Goal: Feedback & Contribution: Contribute content

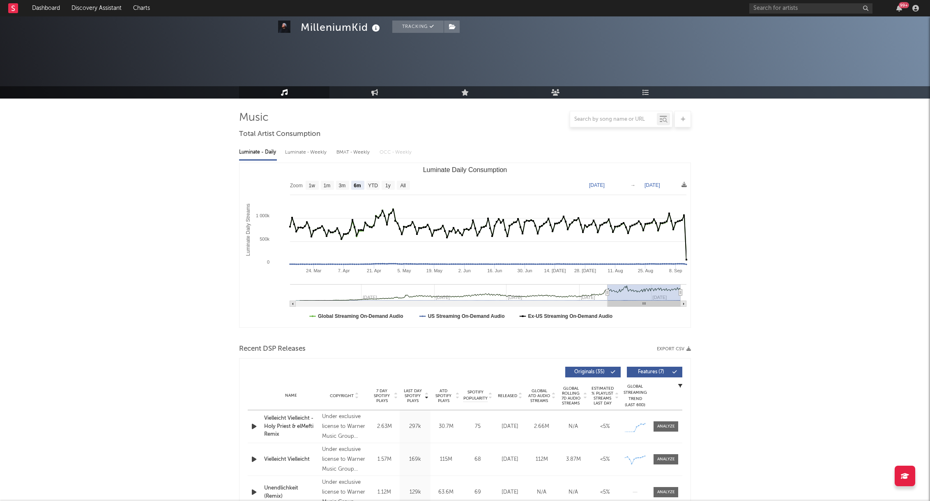
select select "6m"
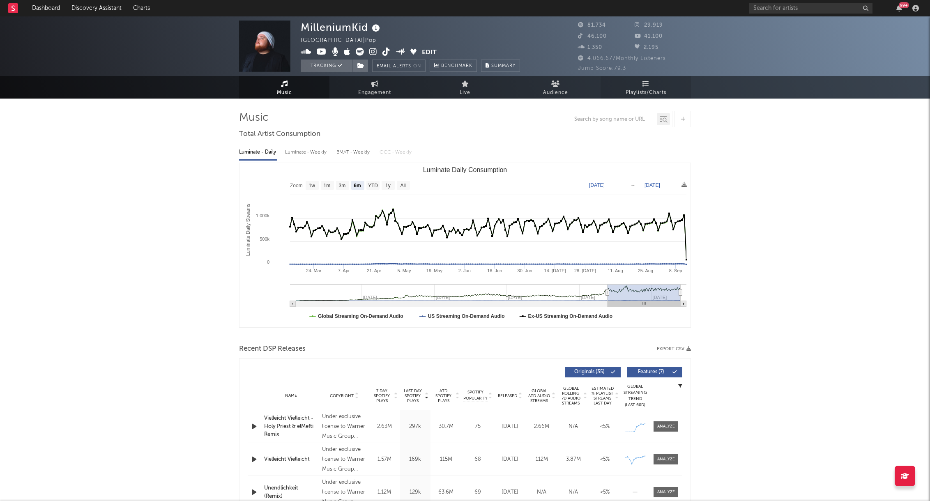
click at [649, 90] on span "Playlists/Charts" at bounding box center [646, 93] width 41 height 10
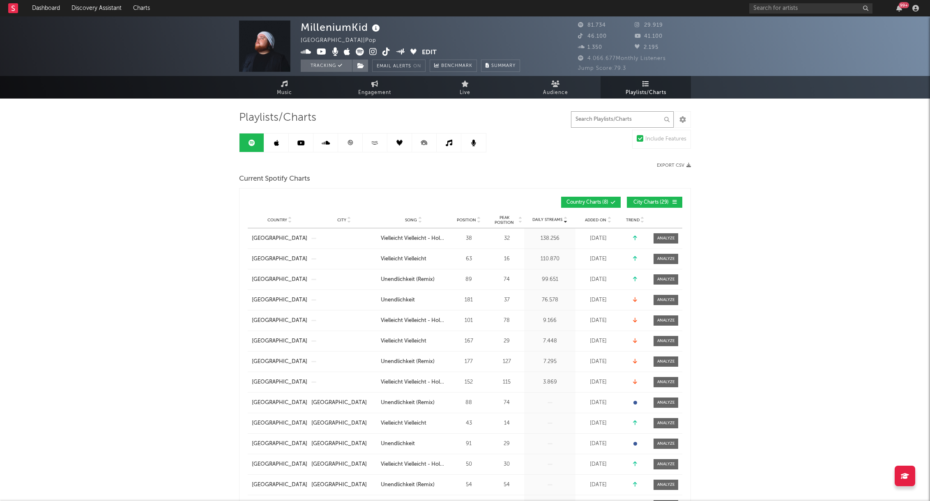
click at [579, 126] on input "text" at bounding box center [622, 119] width 103 height 16
type input "vielleicht"
click at [650, 201] on span "City Charts ( 20 )" at bounding box center [651, 202] width 38 height 5
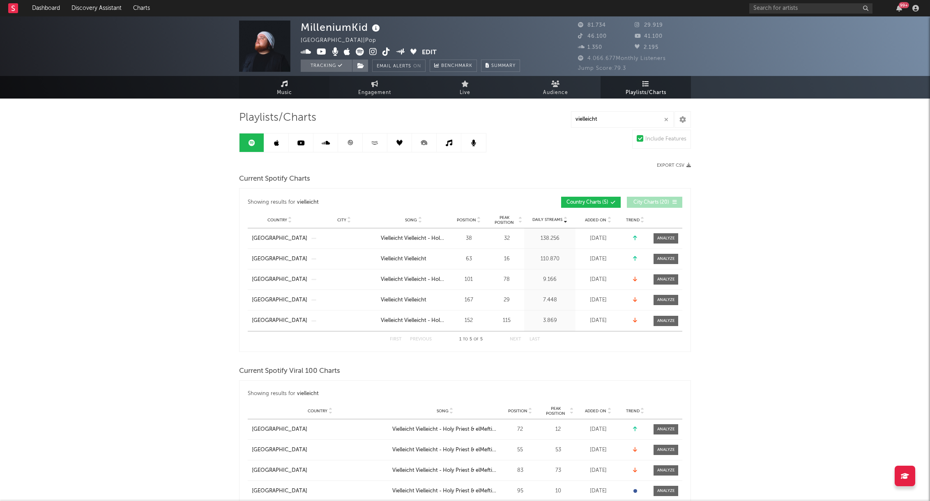
click at [290, 88] on span "Music" at bounding box center [284, 93] width 15 height 10
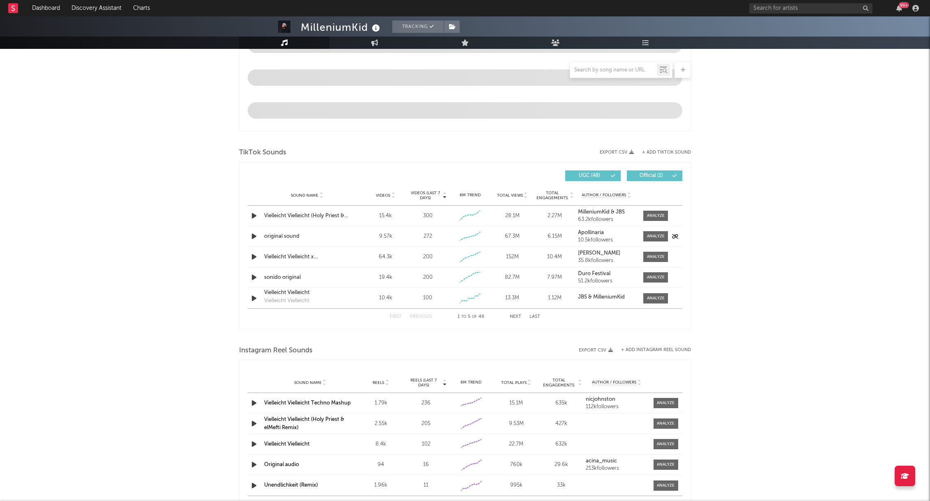
scroll to position [448, 0]
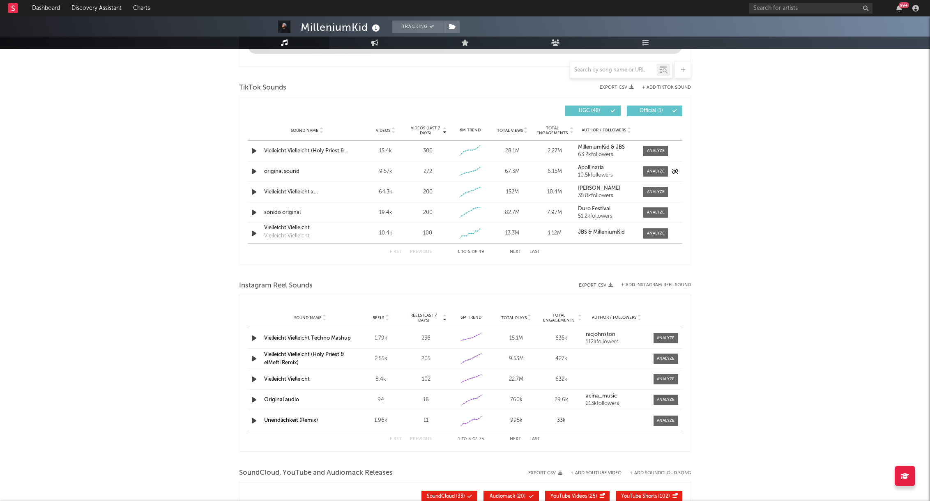
select select "6m"
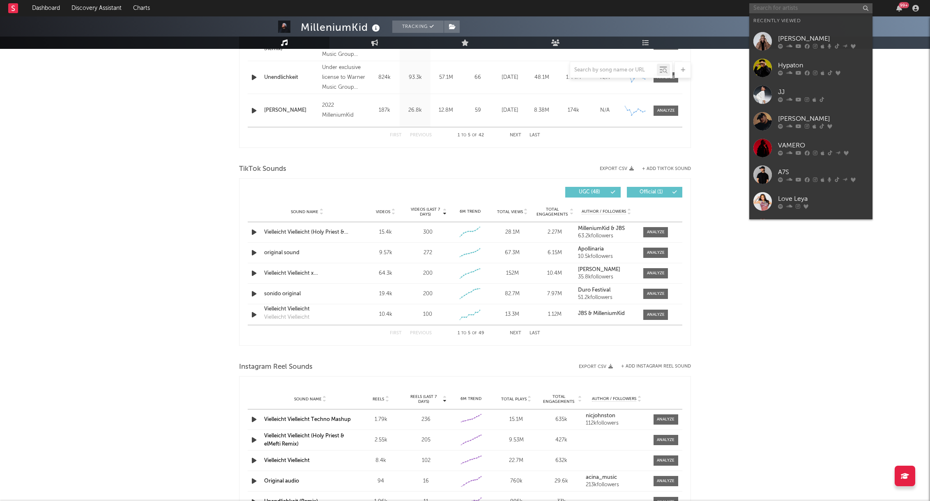
click at [769, 9] on input "text" at bounding box center [811, 8] width 123 height 10
click at [764, 69] on div at bounding box center [763, 68] width 18 height 18
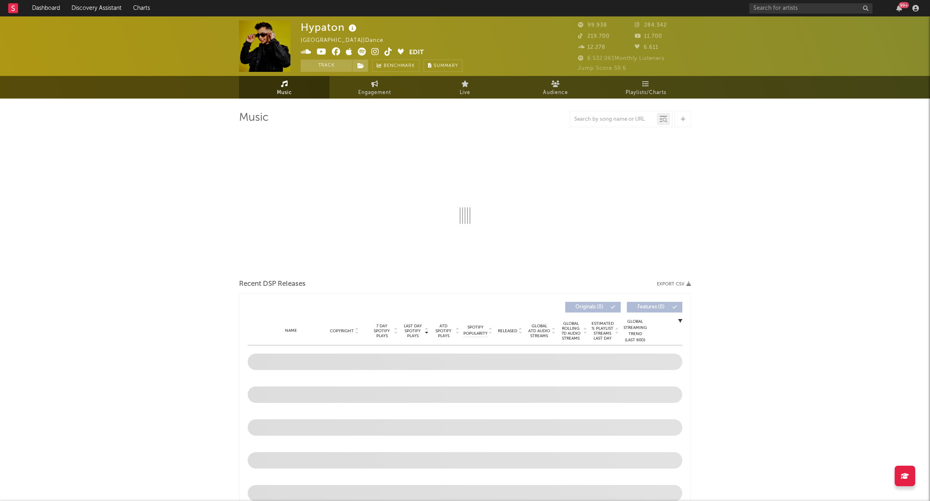
select select "6m"
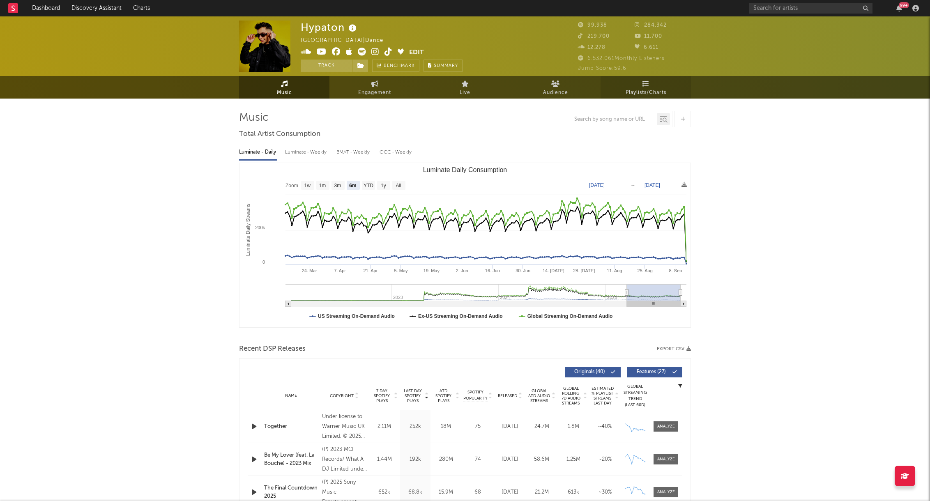
click at [651, 86] on link "Playlists/Charts" at bounding box center [646, 87] width 90 height 23
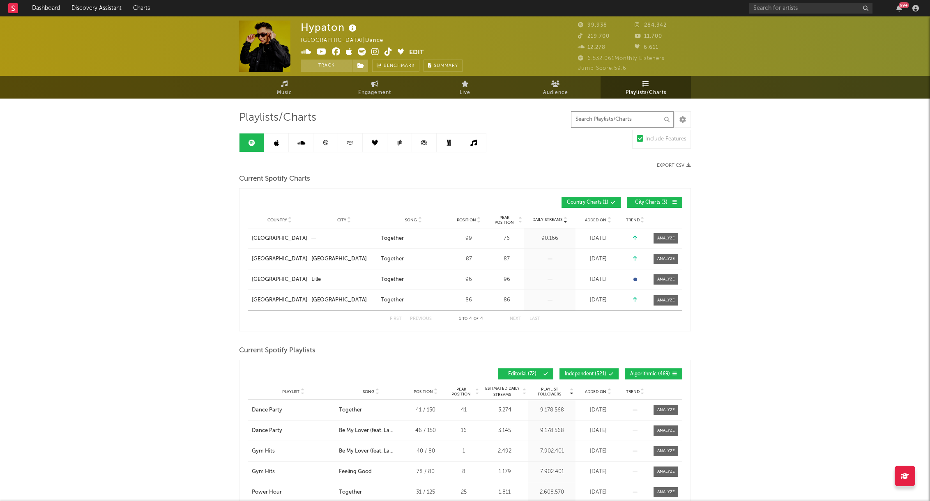
click at [606, 118] on input "text" at bounding box center [622, 119] width 103 height 16
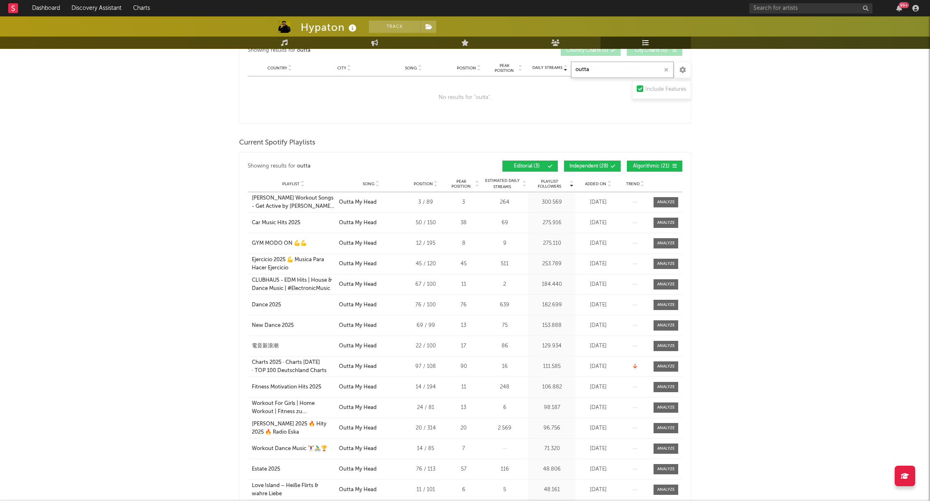
scroll to position [177, 0]
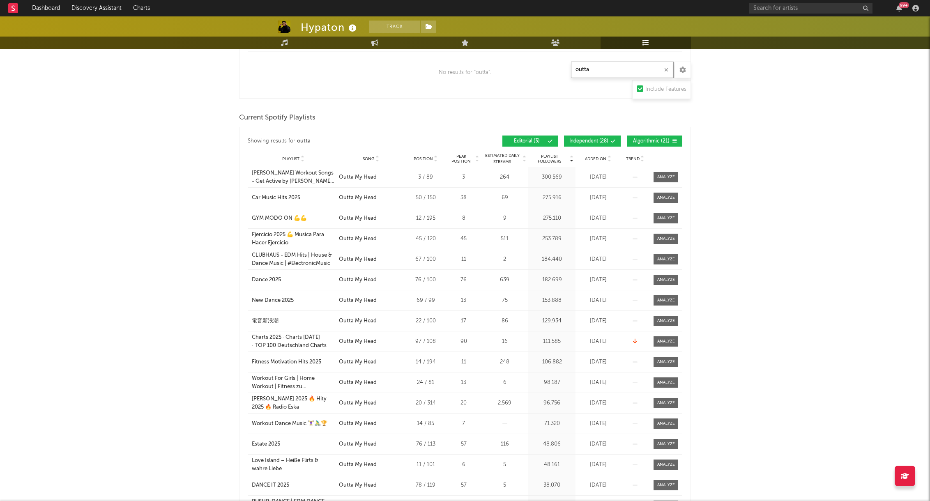
type input "outta"
click at [605, 136] on button "Independent ( 28 )" at bounding box center [592, 141] width 57 height 11
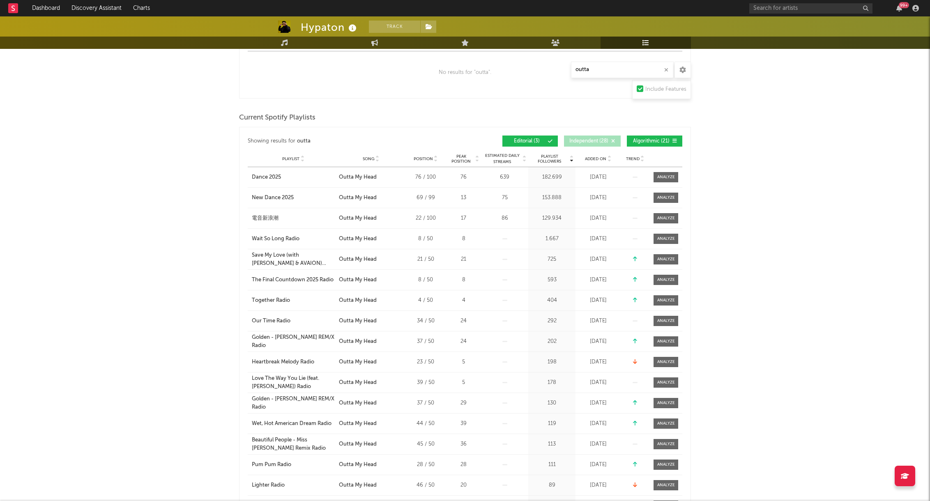
click at [656, 142] on span "Algorithmic ( 21 )" at bounding box center [651, 141] width 38 height 5
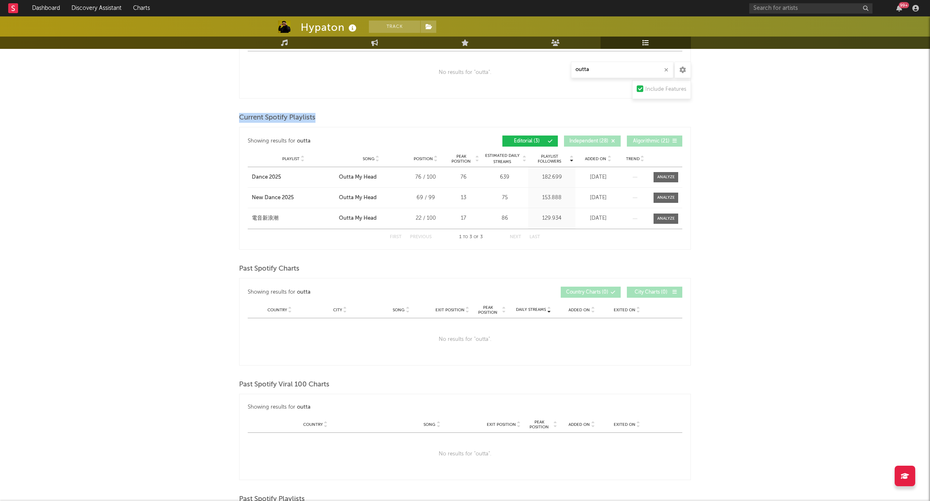
drag, startPoint x: 240, startPoint y: 117, endPoint x: 325, endPoint y: 118, distance: 85.1
click at [325, 118] on div "Current Spotify Playlists" at bounding box center [465, 118] width 452 height 14
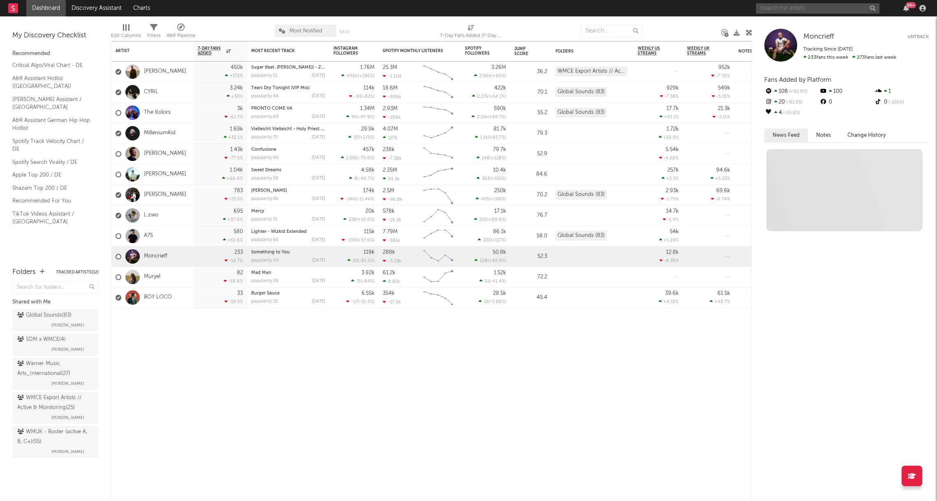
click at [807, 8] on input "text" at bounding box center [817, 8] width 123 height 10
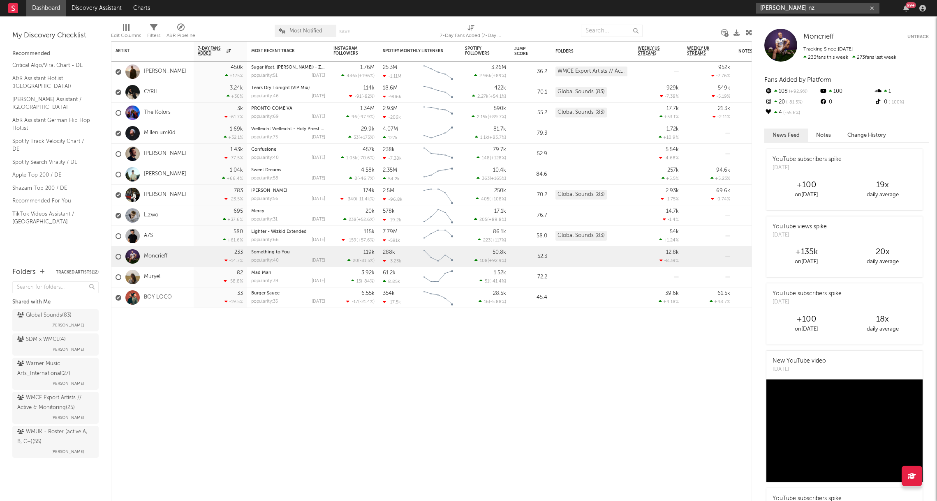
drag, startPoint x: 784, startPoint y: 9, endPoint x: 790, endPoint y: 10, distance: 5.9
click at [784, 9] on input "[PERSON_NAME] nz" at bounding box center [817, 8] width 123 height 10
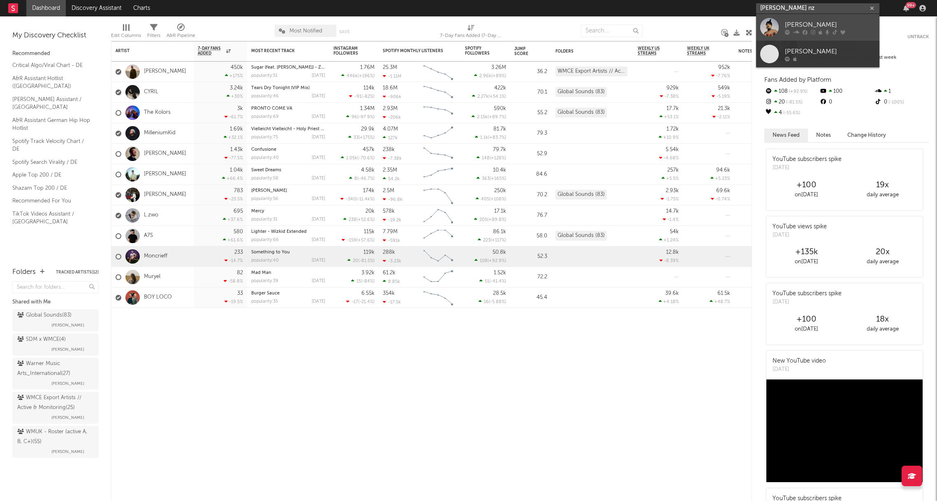
type input "[PERSON_NAME] nz"
click at [796, 25] on div "[PERSON_NAME]" at bounding box center [829, 25] width 90 height 10
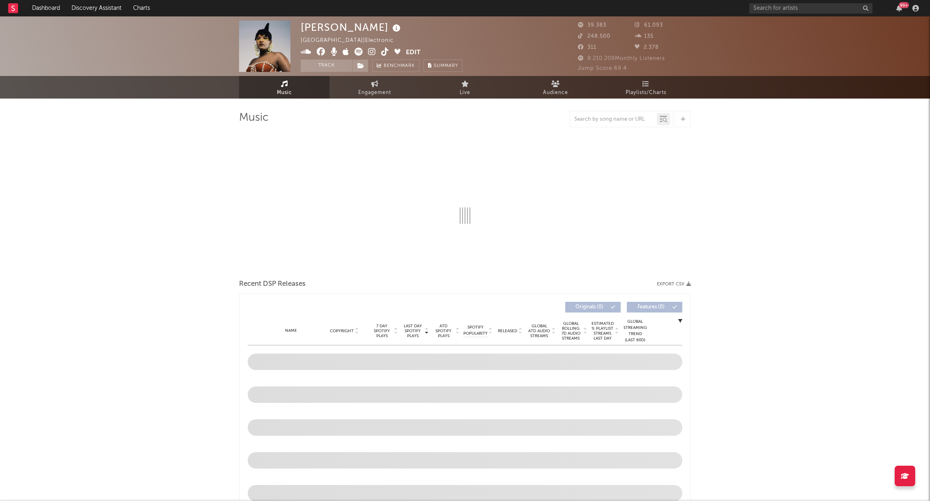
select select "6m"
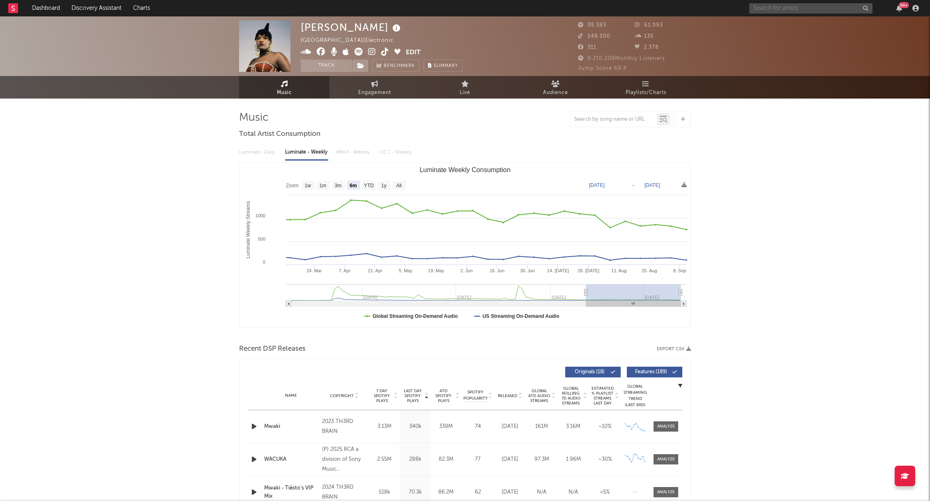
click at [781, 4] on input "text" at bounding box center [811, 8] width 123 height 10
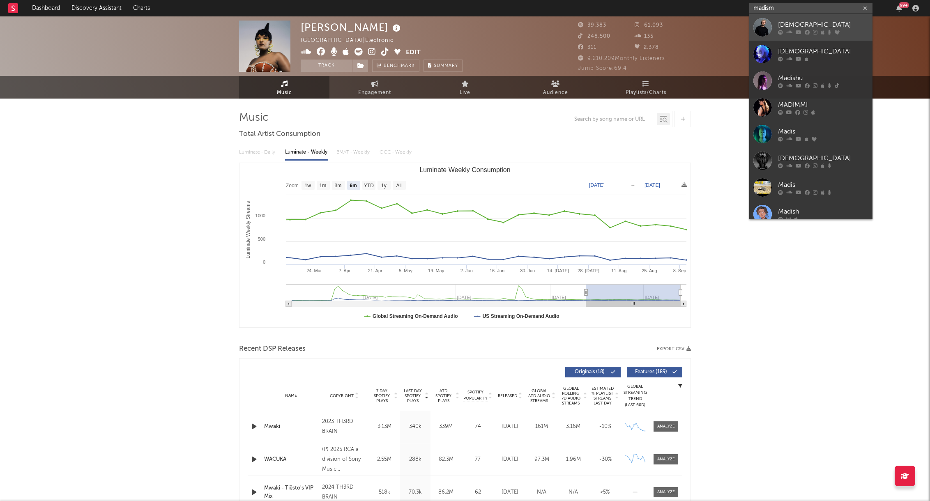
type input "madism"
click at [771, 17] on link "[DEMOGRAPHIC_DATA]" at bounding box center [811, 27] width 123 height 27
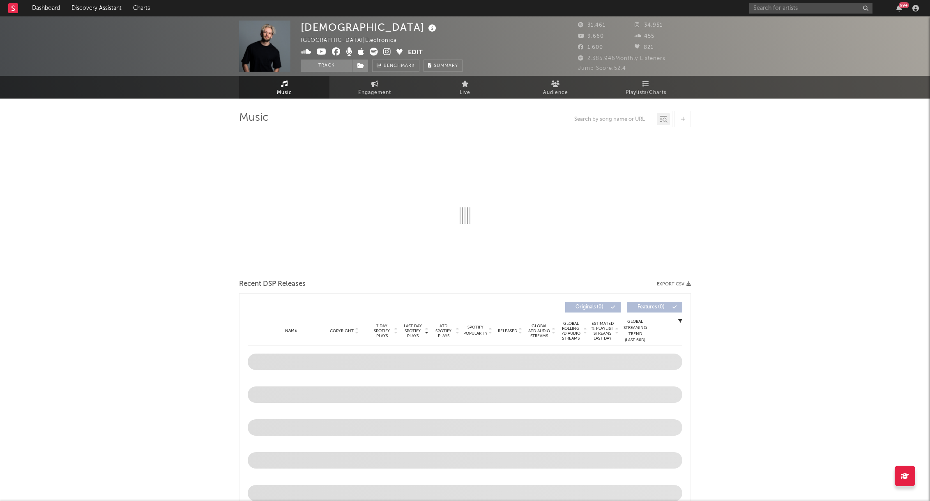
select select "6m"
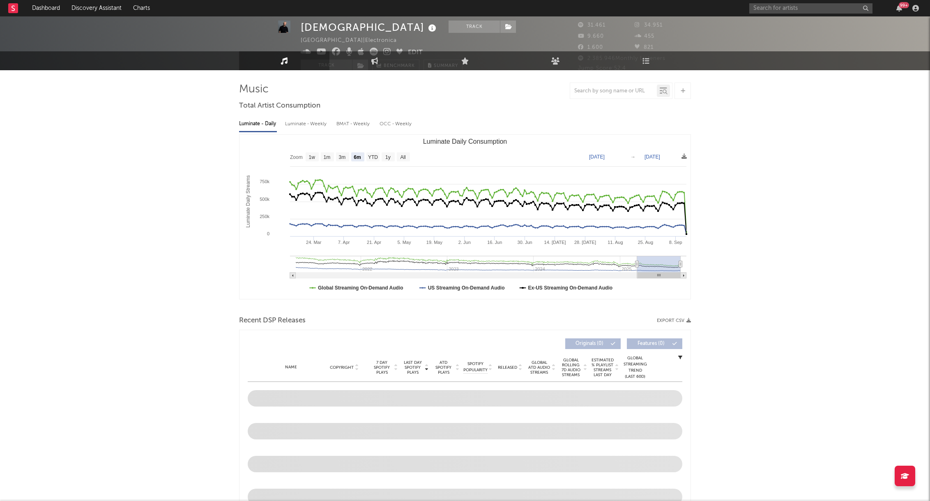
scroll to position [401, 0]
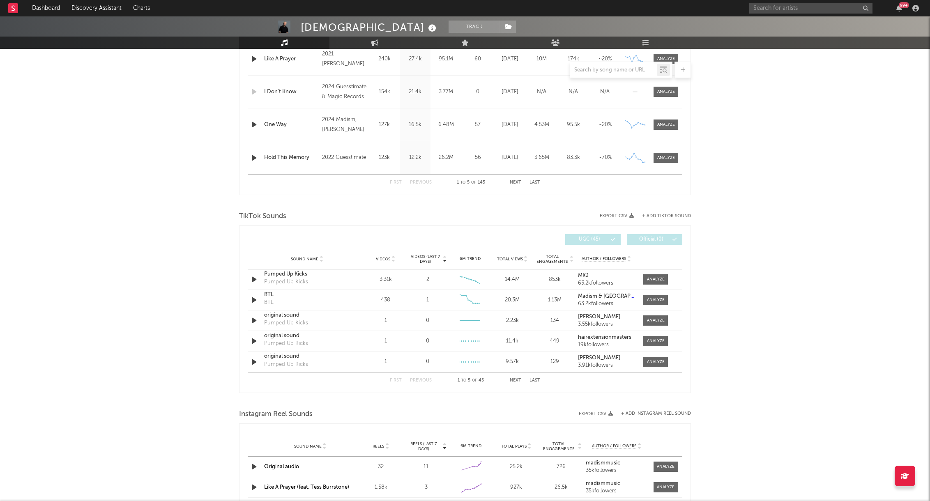
click at [666, 217] on button "+ Add TikTok Sound" at bounding box center [666, 216] width 49 height 5
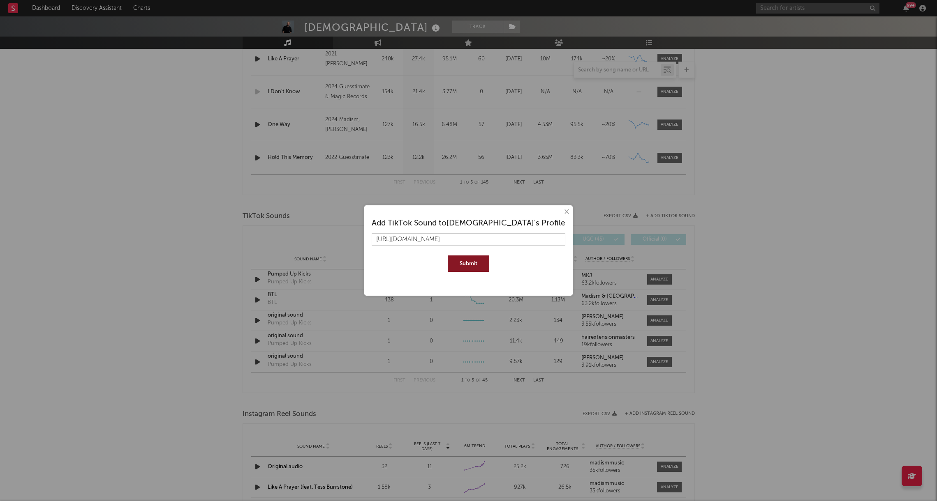
type input "[URL][DOMAIN_NAME]"
click at [457, 263] on button "Submit" at bounding box center [469, 264] width 42 height 16
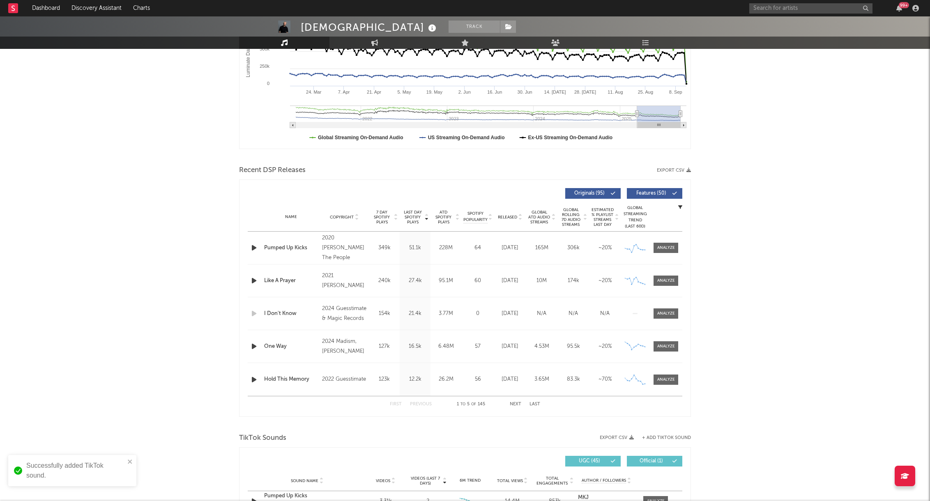
scroll to position [0, 0]
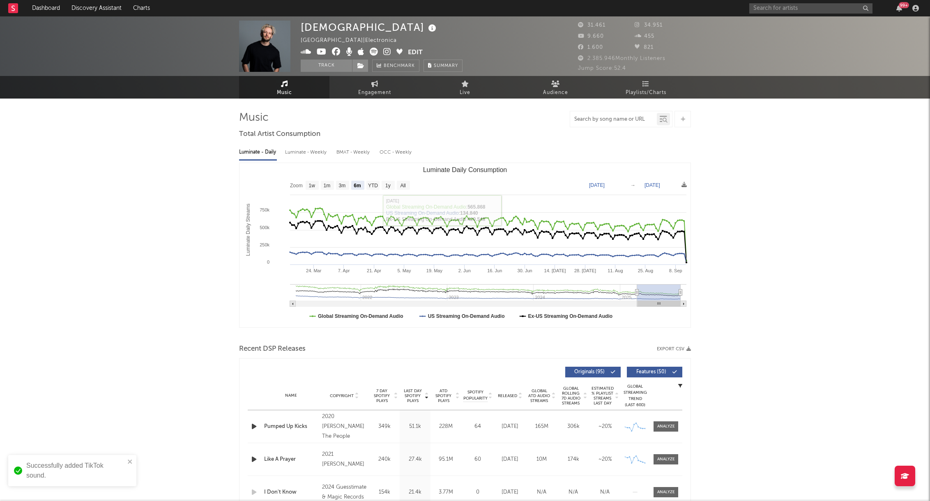
click at [591, 120] on input "text" at bounding box center [613, 119] width 87 height 7
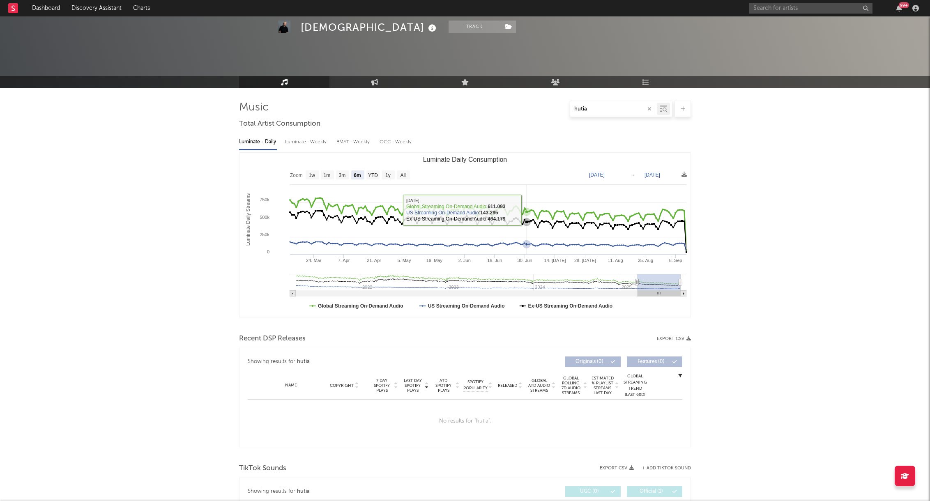
scroll to position [125, 0]
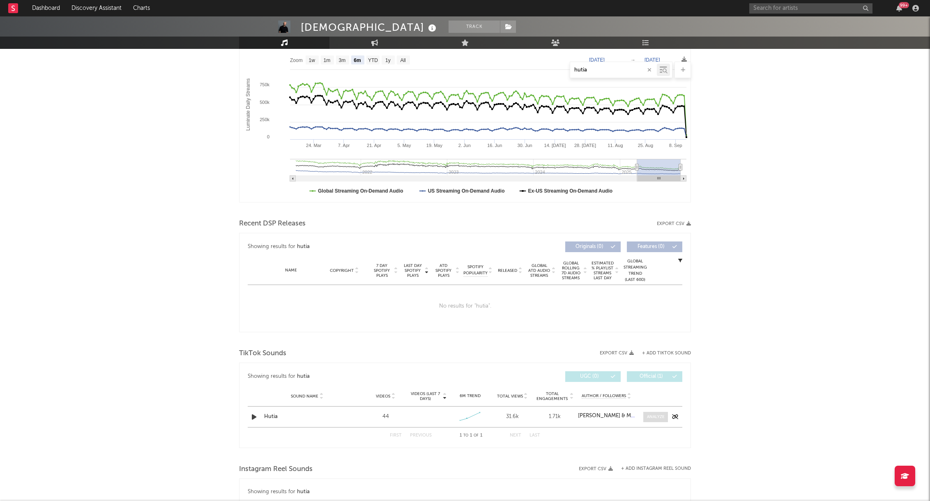
type input "hutia"
click at [649, 420] on div at bounding box center [656, 417] width 18 height 6
select select "1w"
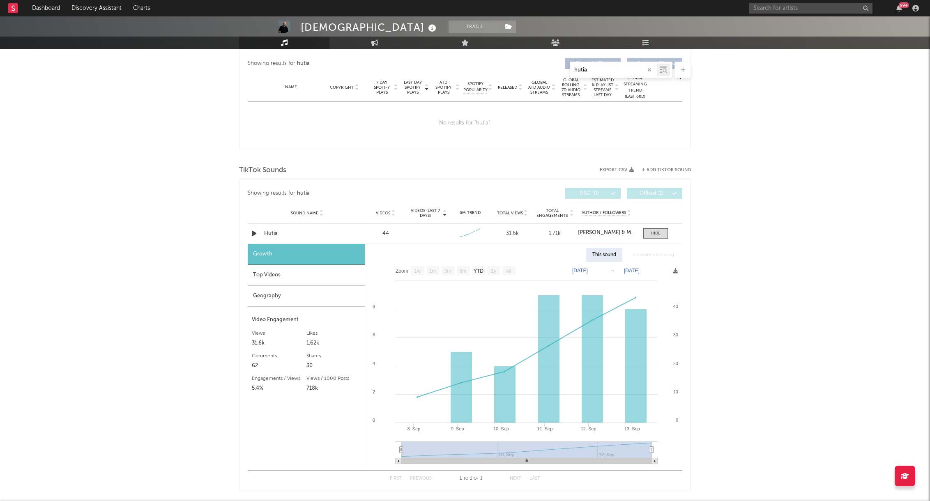
scroll to position [390, 0]
